Goal: Navigation & Orientation: Find specific page/section

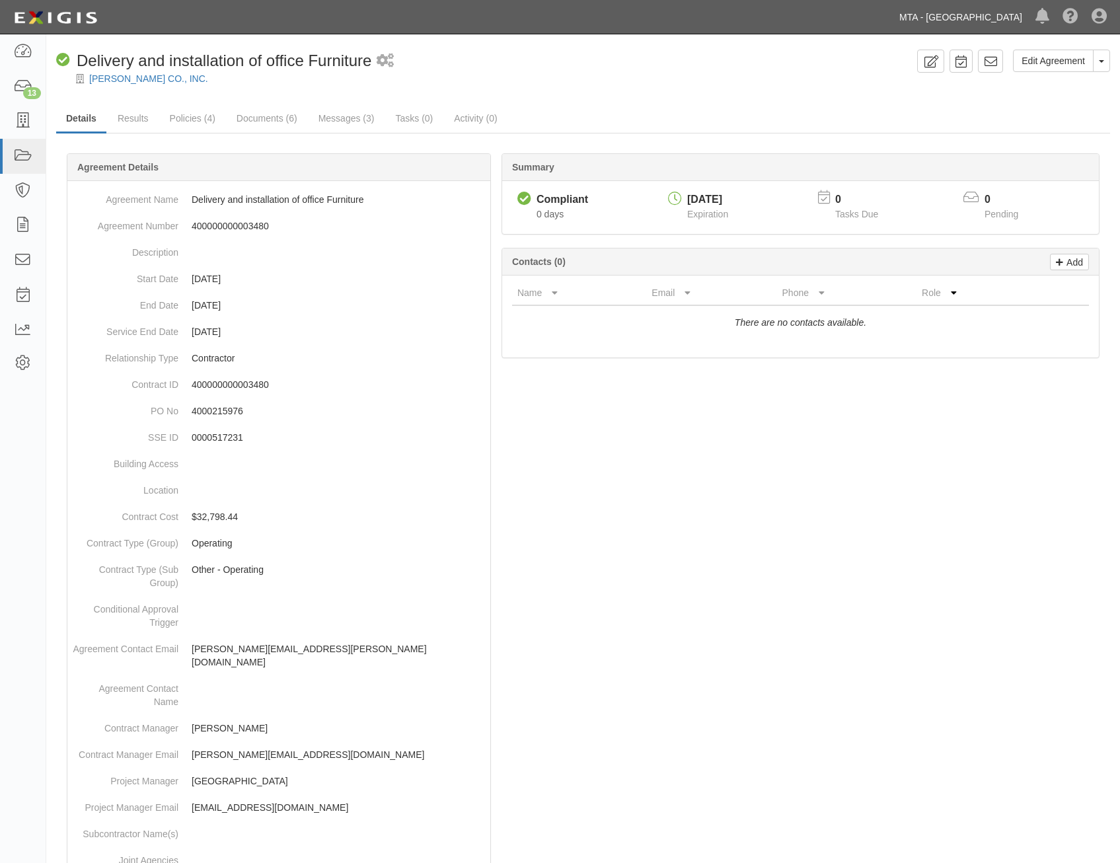
click at [941, 15] on link "MTA - [GEOGRAPHIC_DATA]" at bounding box center [961, 17] width 136 height 26
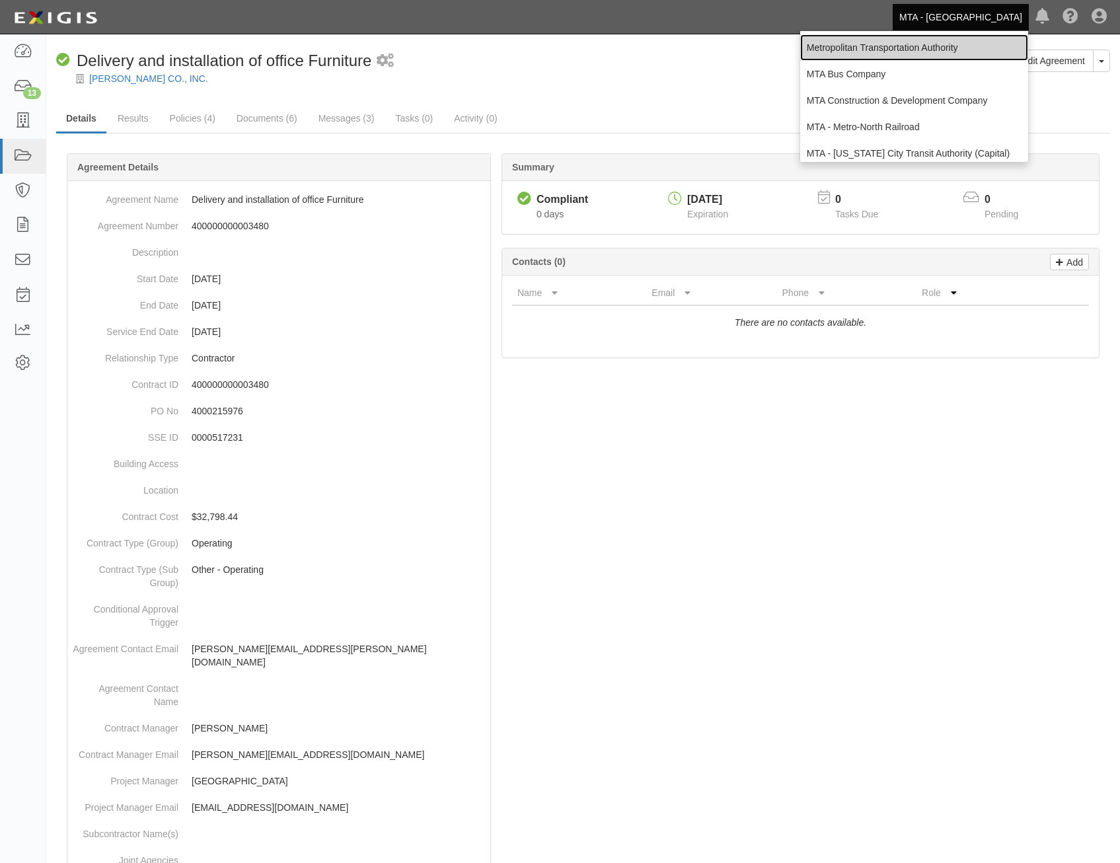
click at [898, 49] on link "Metropolitan Transportation Authority" at bounding box center [914, 47] width 228 height 26
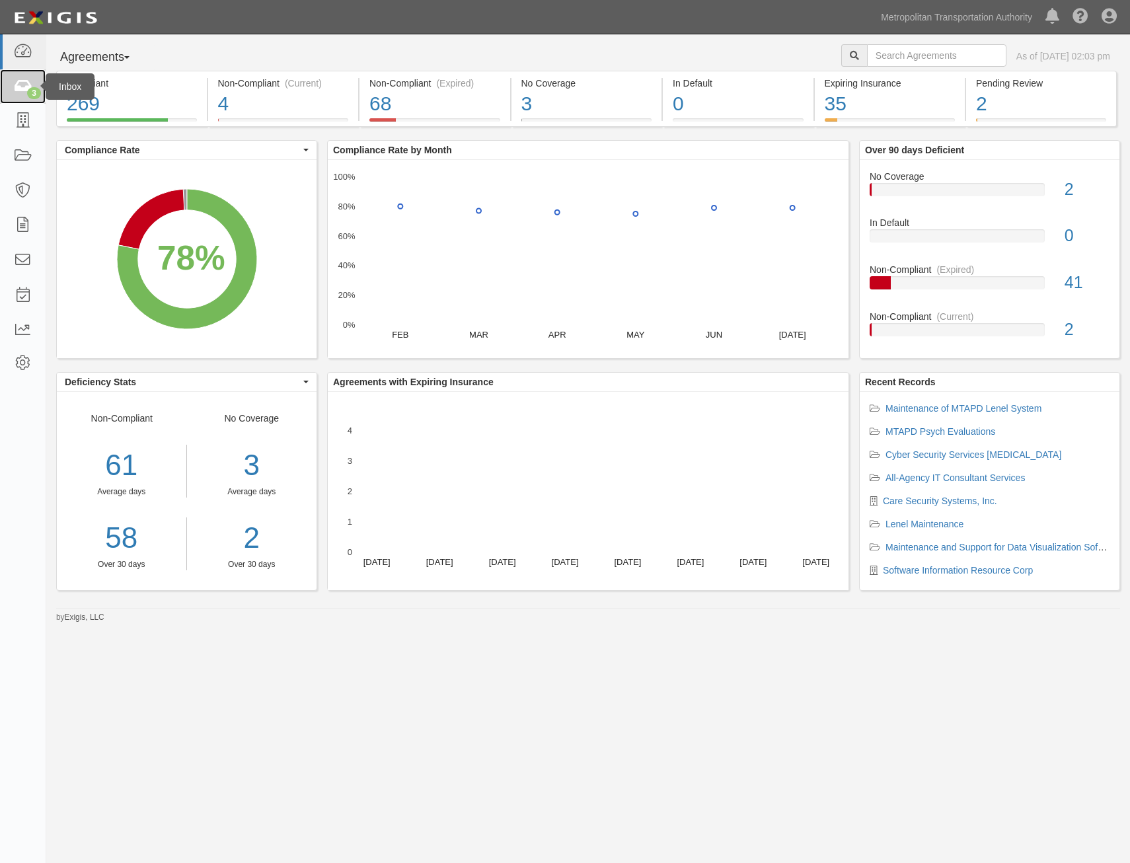
click at [15, 86] on icon at bounding box center [22, 86] width 18 height 15
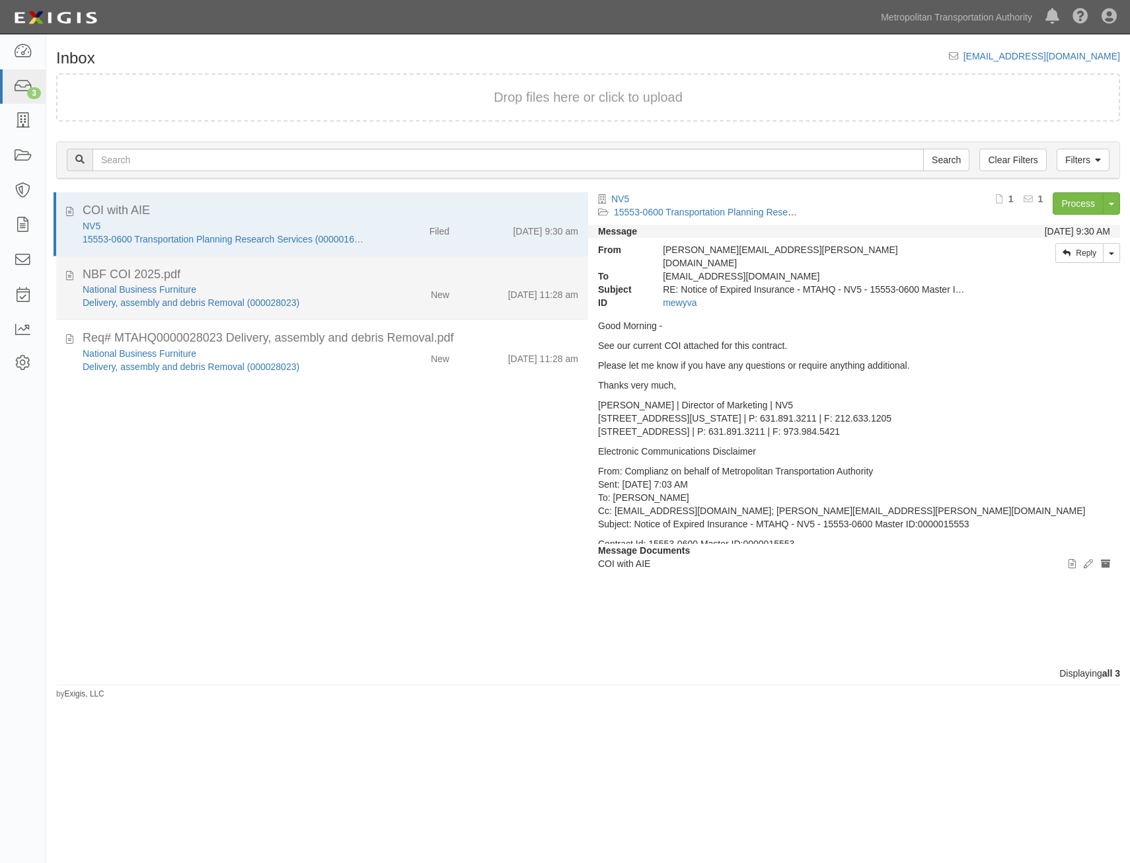
click at [472, 283] on div "8/28/25 11:28 am" at bounding box center [523, 292] width 129 height 18
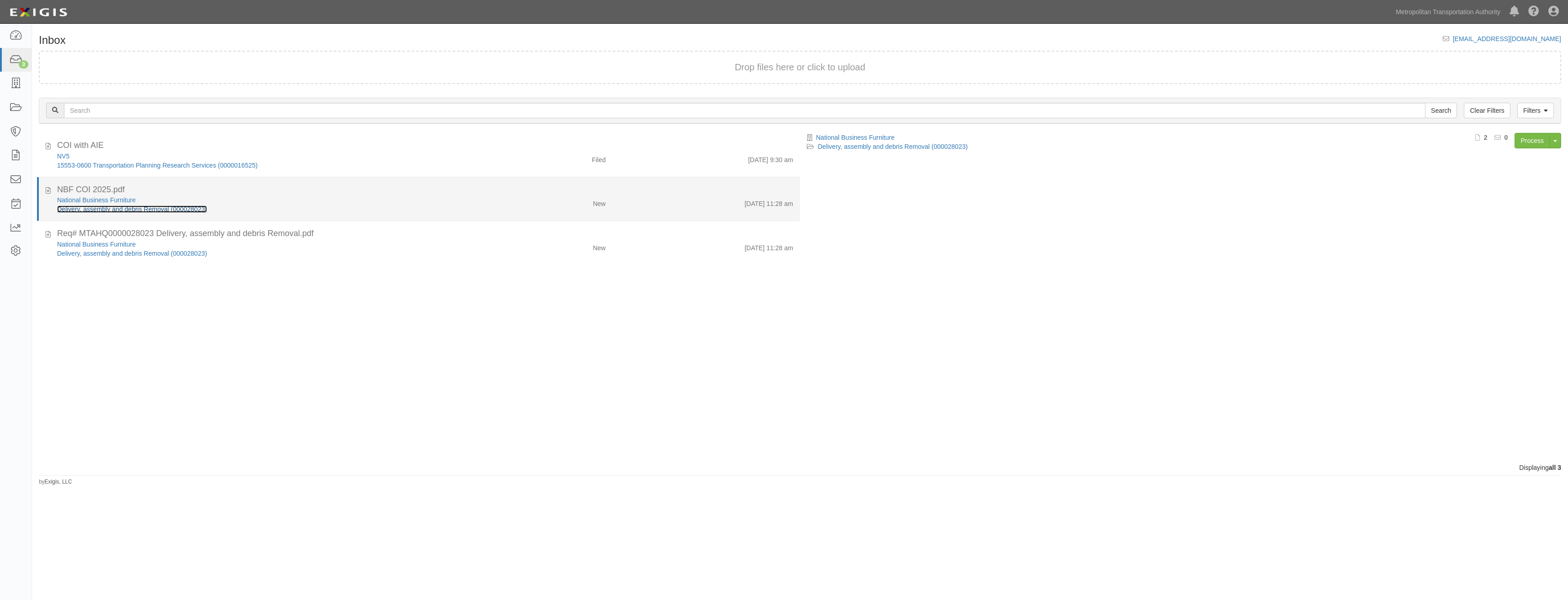
click at [174, 207] on link "Delivery, assembly and debris Removal (000028023)" at bounding box center [132, 209] width 150 height 8
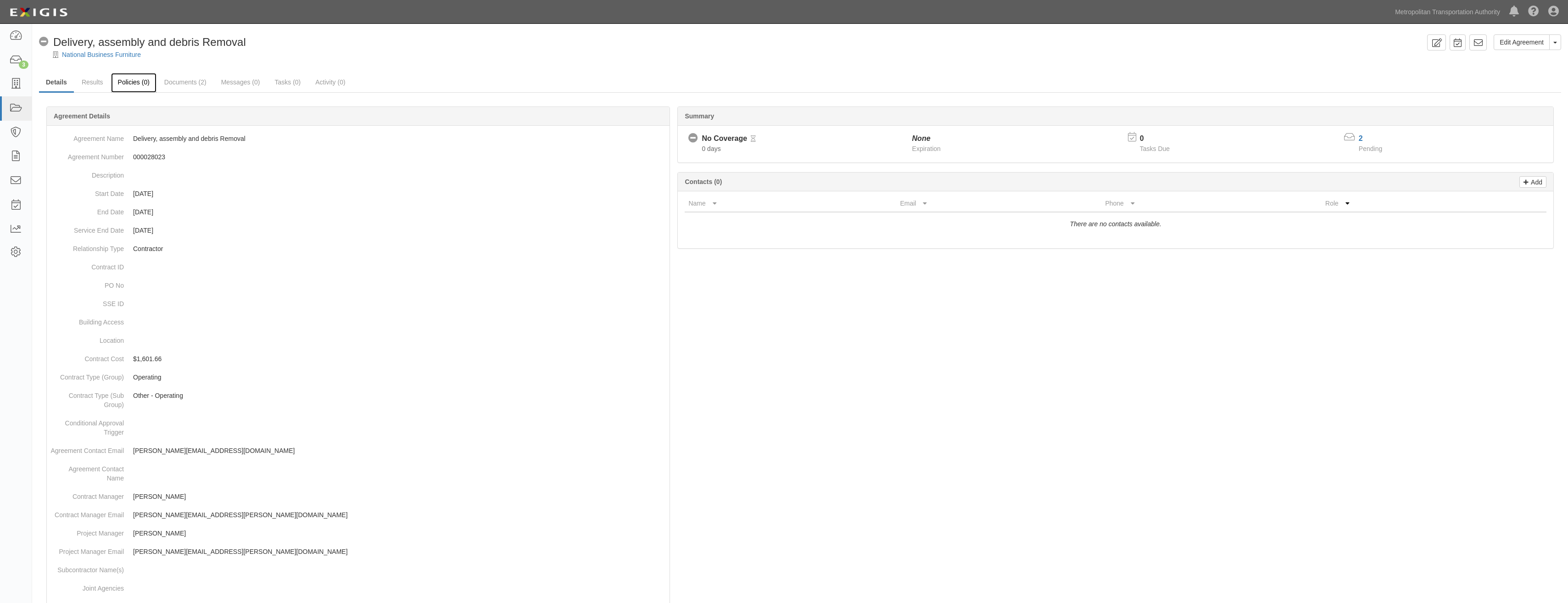
click at [141, 87] on link "Policies (0)" at bounding box center [133, 83] width 45 height 19
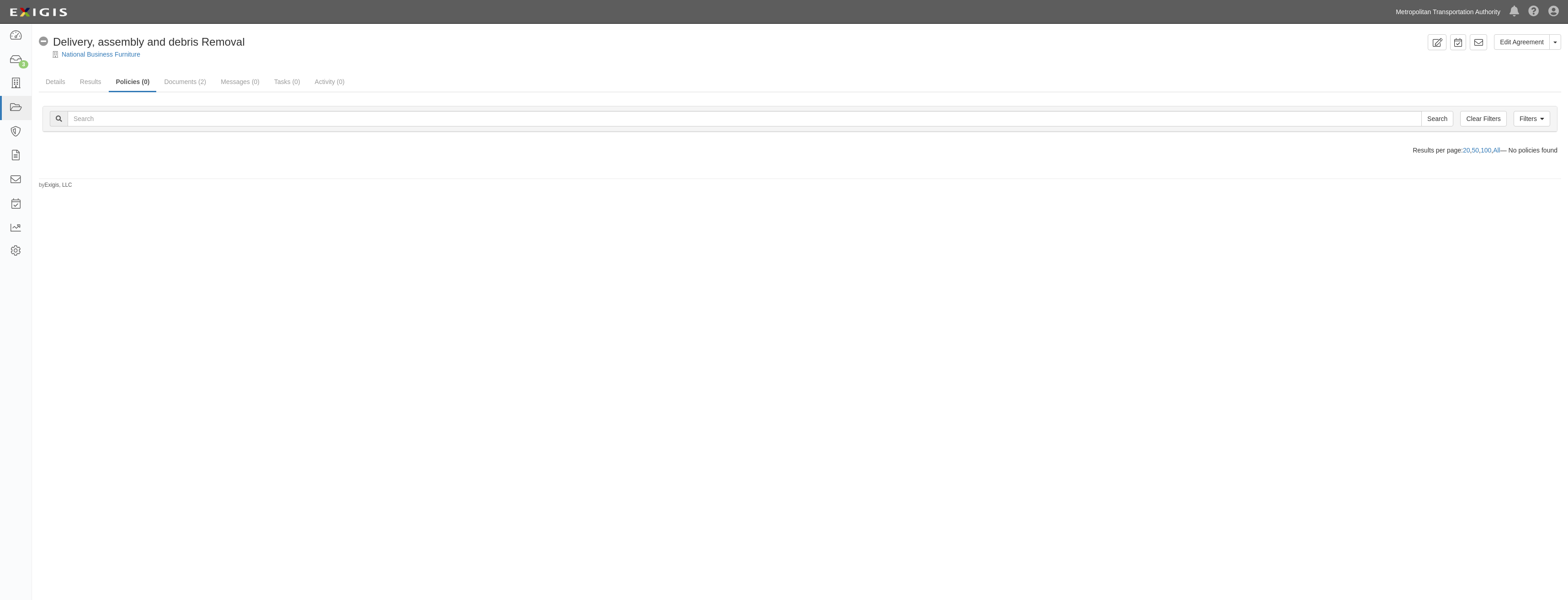
click at [1439, 12] on link "Metropolitan Transportation Authority" at bounding box center [1448, 12] width 113 height 18
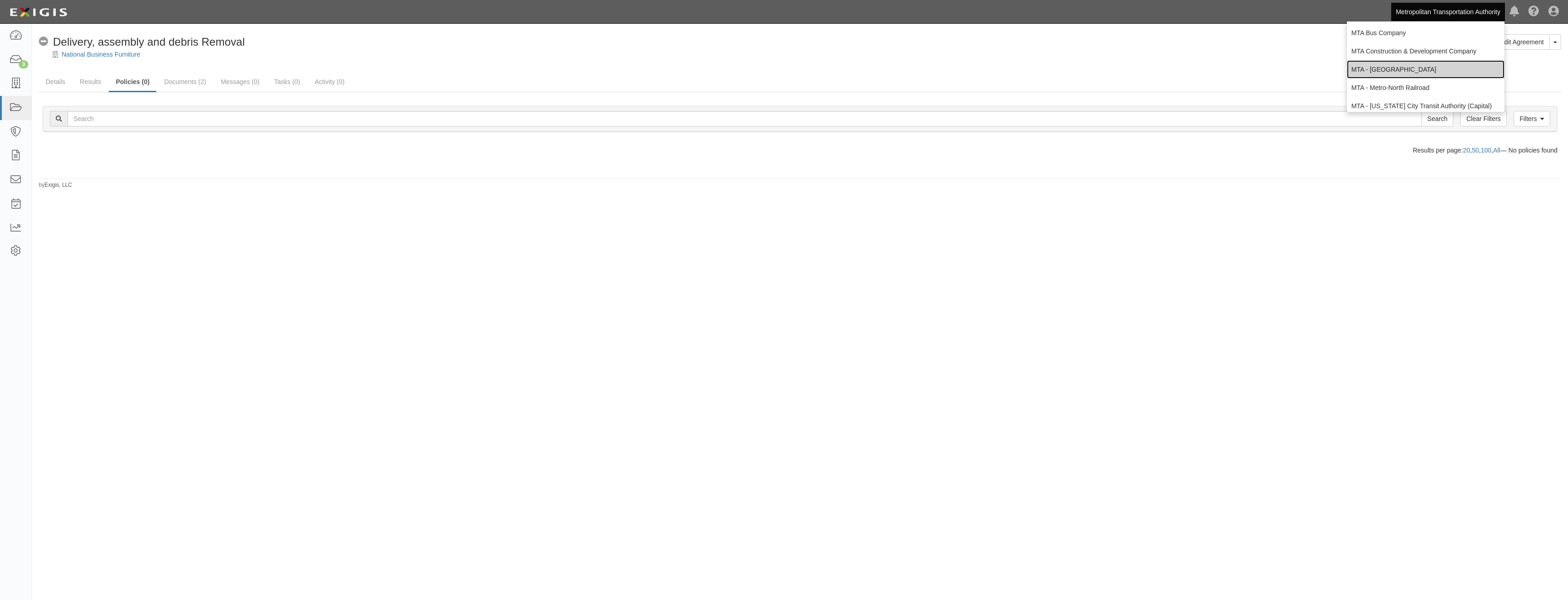
click at [1414, 66] on link "MTA - [GEOGRAPHIC_DATA]" at bounding box center [1426, 69] width 158 height 18
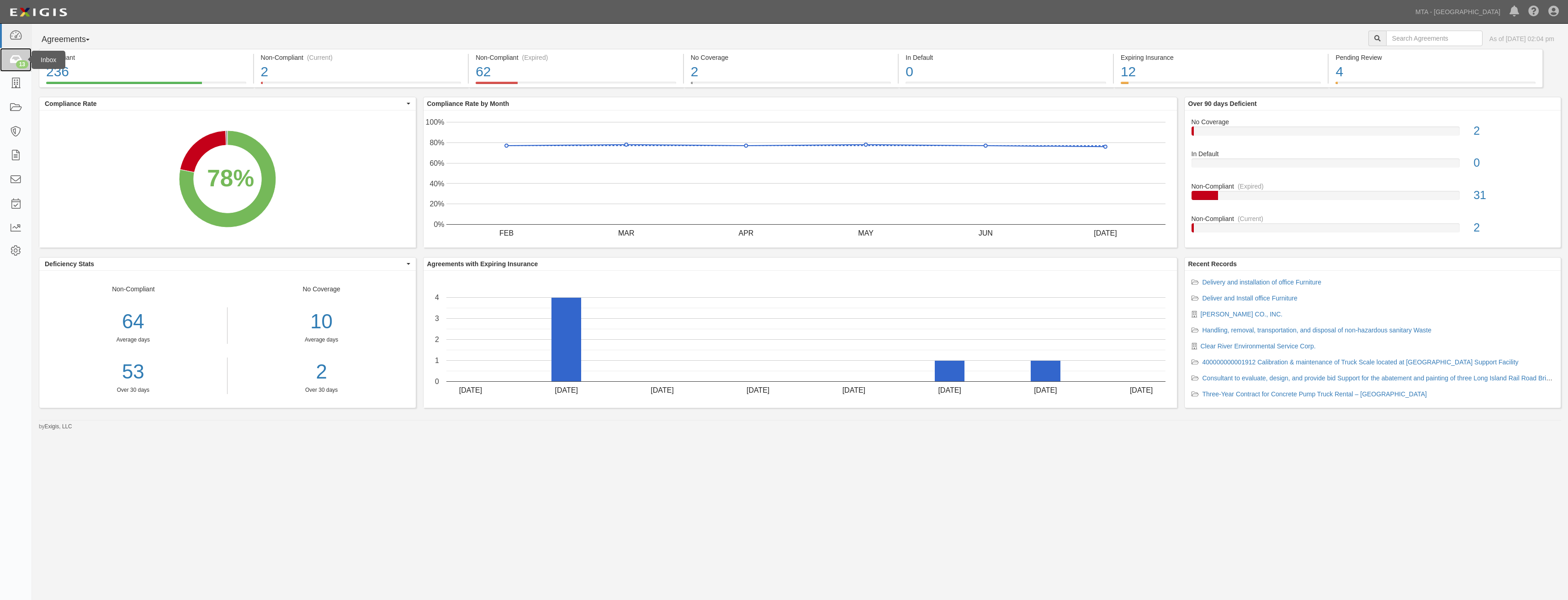
click at [16, 63] on div "13" at bounding box center [22, 64] width 12 height 8
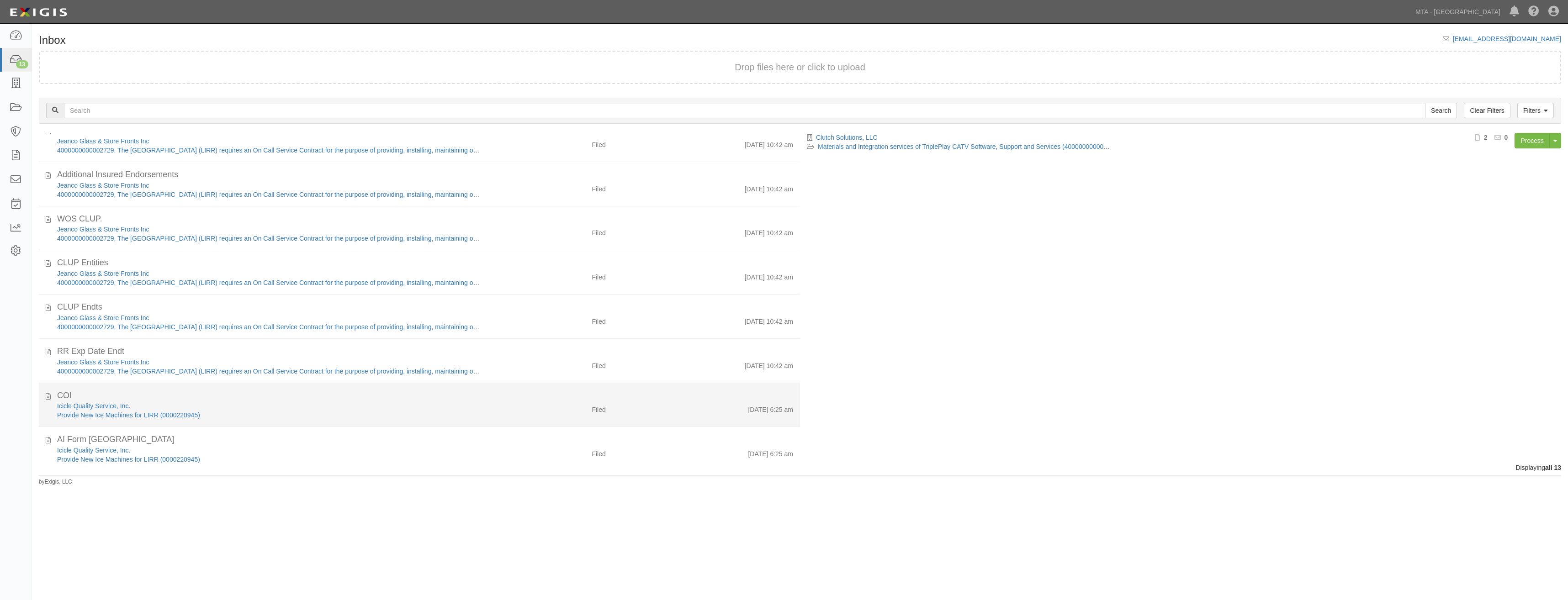
scroll to position [248, 0]
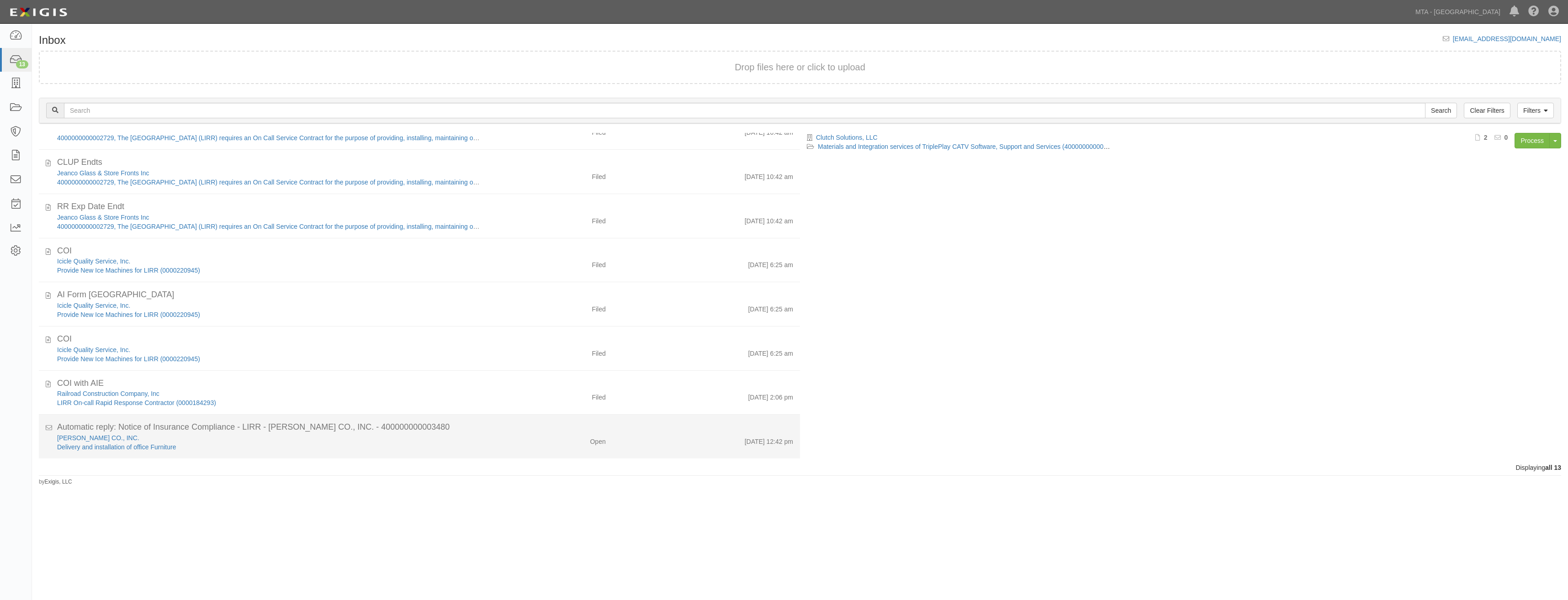
click at [572, 426] on div "Automatic reply: Notice of Insurance Compliance - LIRR - W.B. MASON CO., INC. -…" at bounding box center [425, 427] width 736 height 12
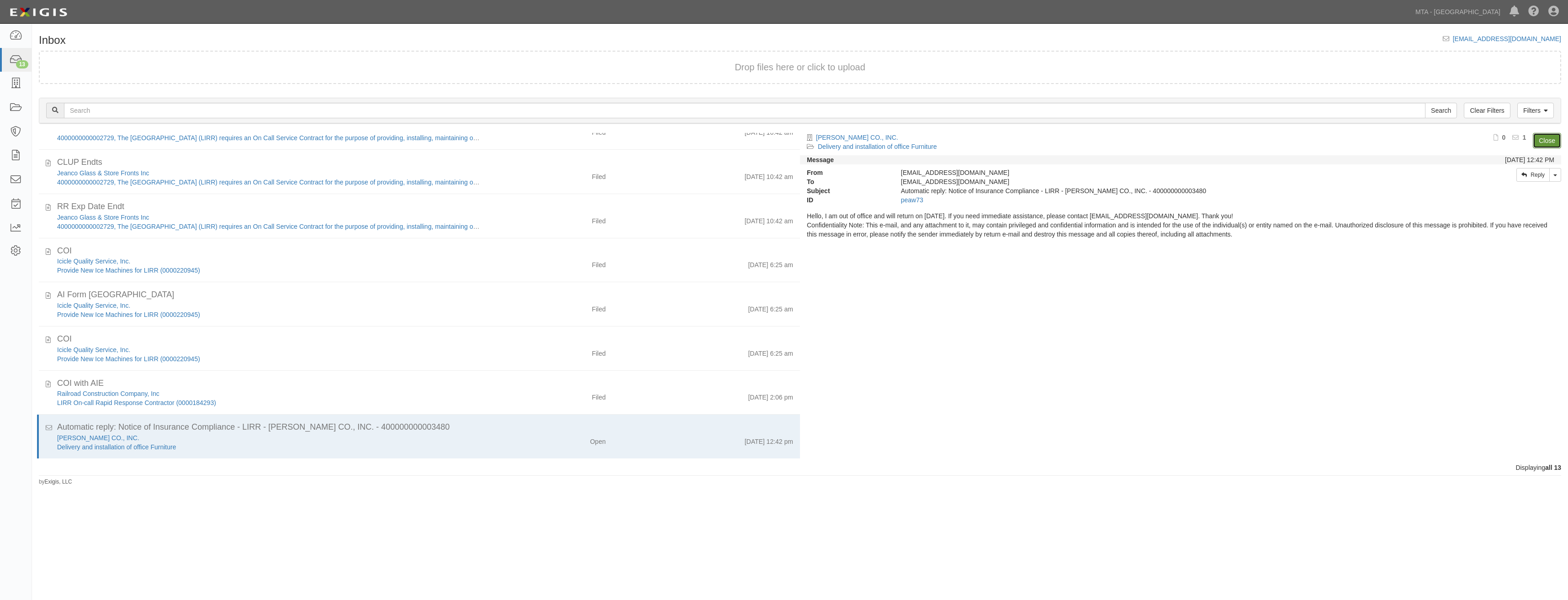
click at [1546, 134] on link "Close" at bounding box center [1547, 140] width 28 height 15
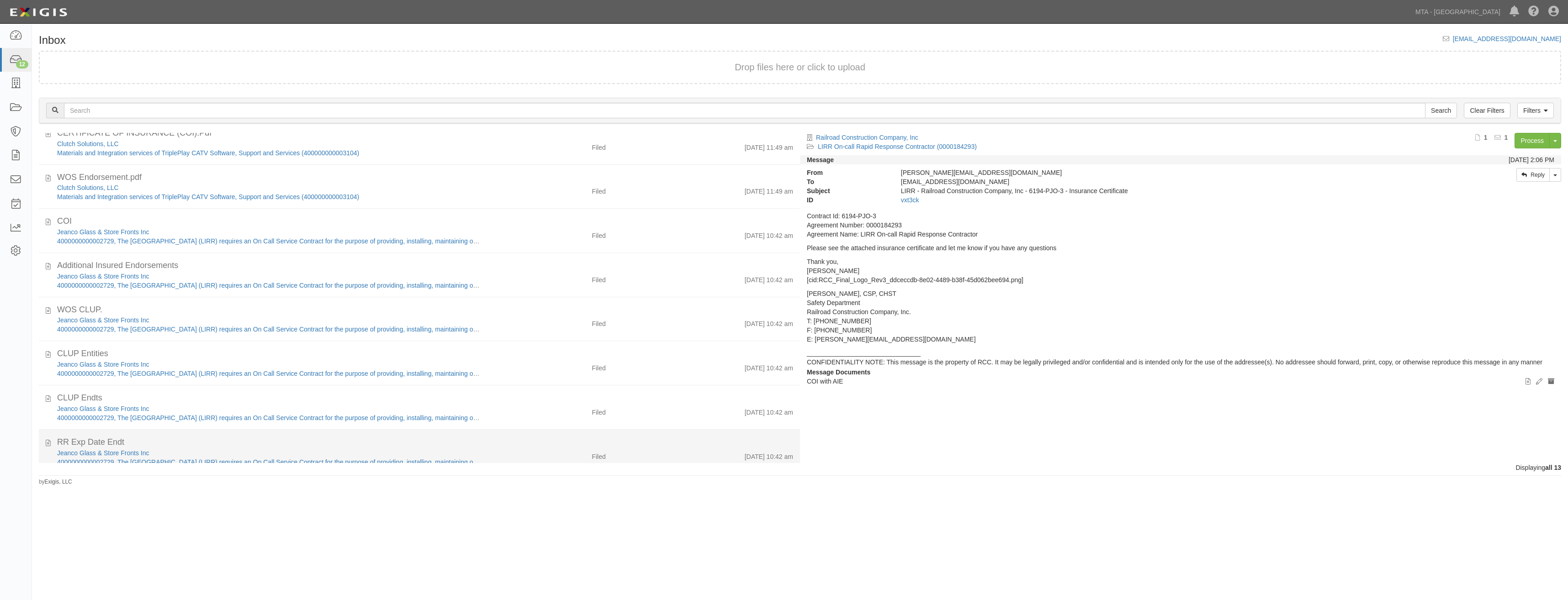
scroll to position [0, 0]
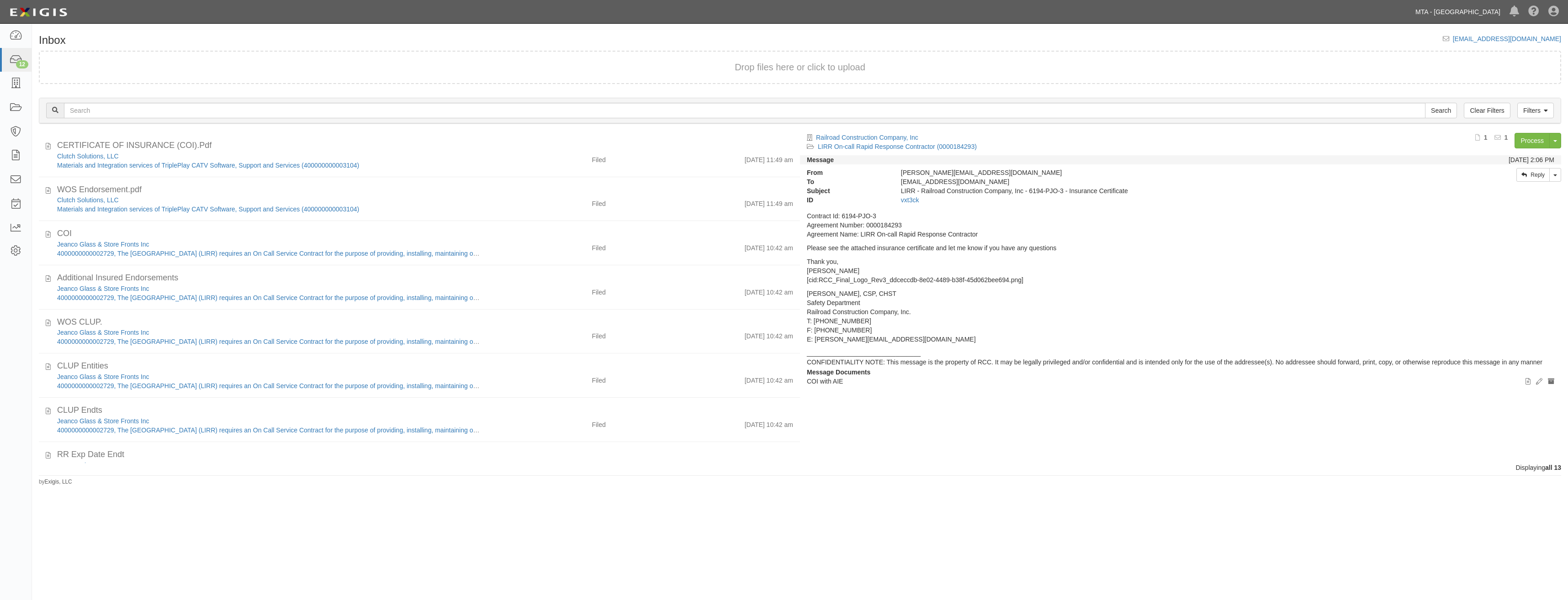
click at [1464, 7] on link "MTA - [GEOGRAPHIC_DATA]" at bounding box center [1458, 12] width 94 height 18
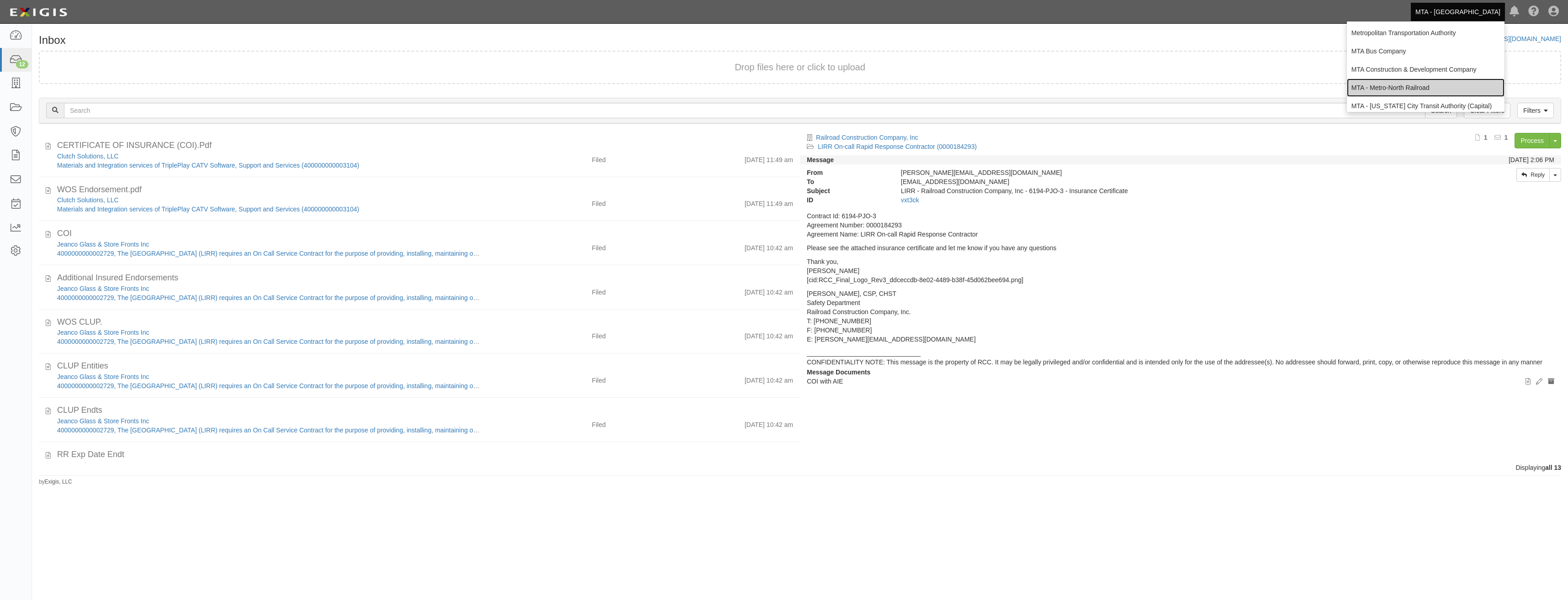
click at [1423, 84] on link "MTA - Metro-North Railroad" at bounding box center [1426, 88] width 158 height 18
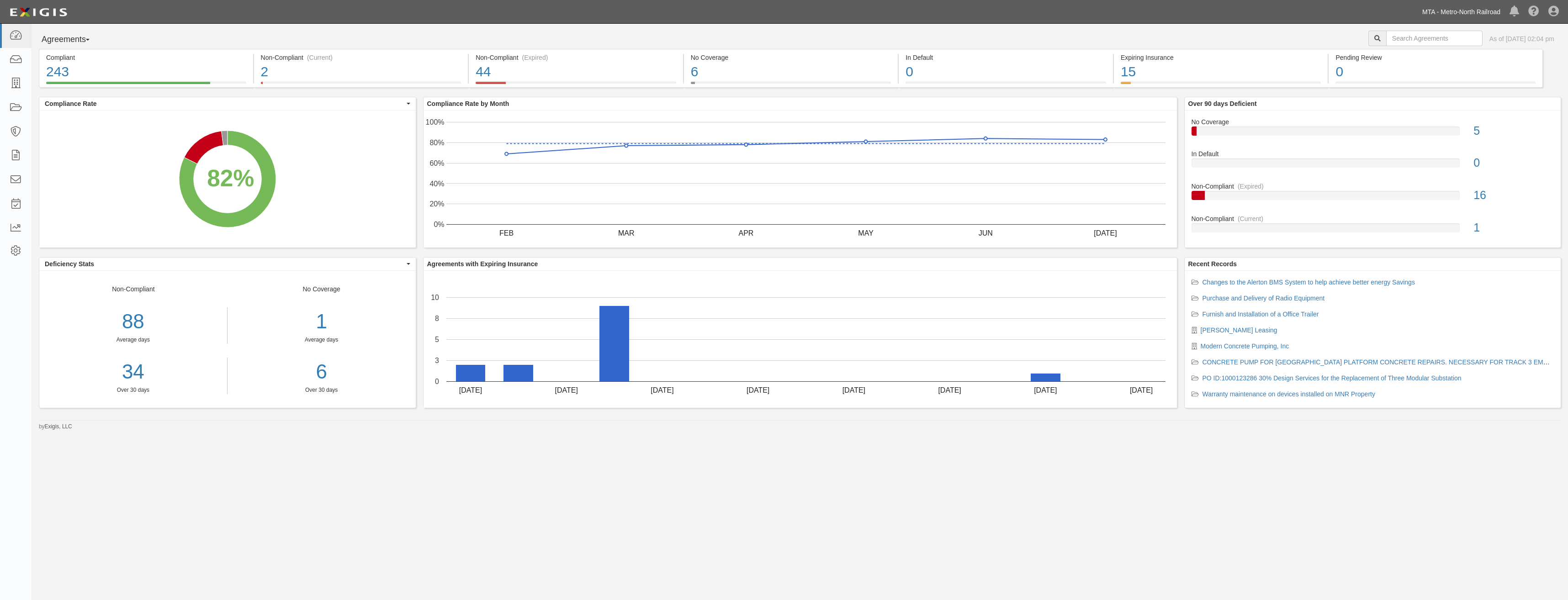
click at [1427, 5] on link "MTA - Metro-North Railroad" at bounding box center [1461, 12] width 87 height 18
click at [1408, 48] on link "MTA Bus Company" at bounding box center [1426, 51] width 158 height 18
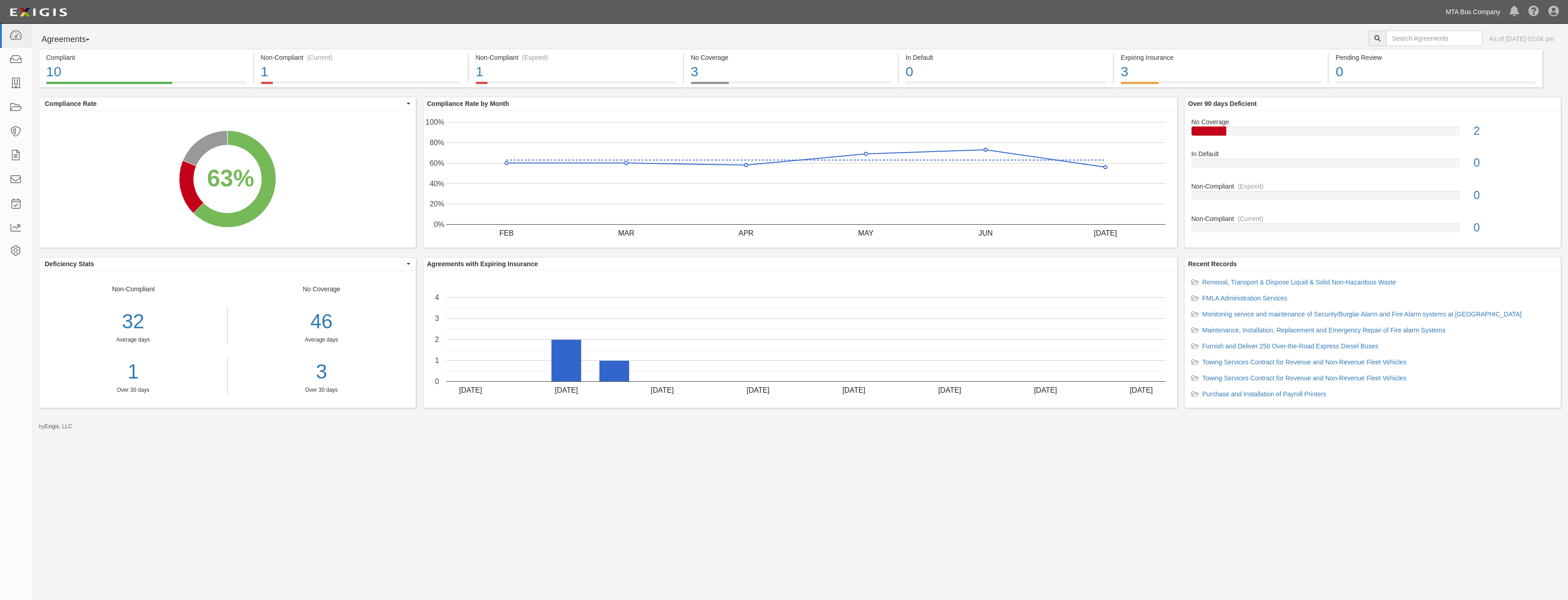
click at [1461, 17] on link "MTA Bus Company" at bounding box center [1473, 12] width 64 height 18
click at [1422, 36] on link "Metropolitan Transportation Authority" at bounding box center [1426, 32] width 158 height 18
